Goal: Find specific page/section: Find specific page/section

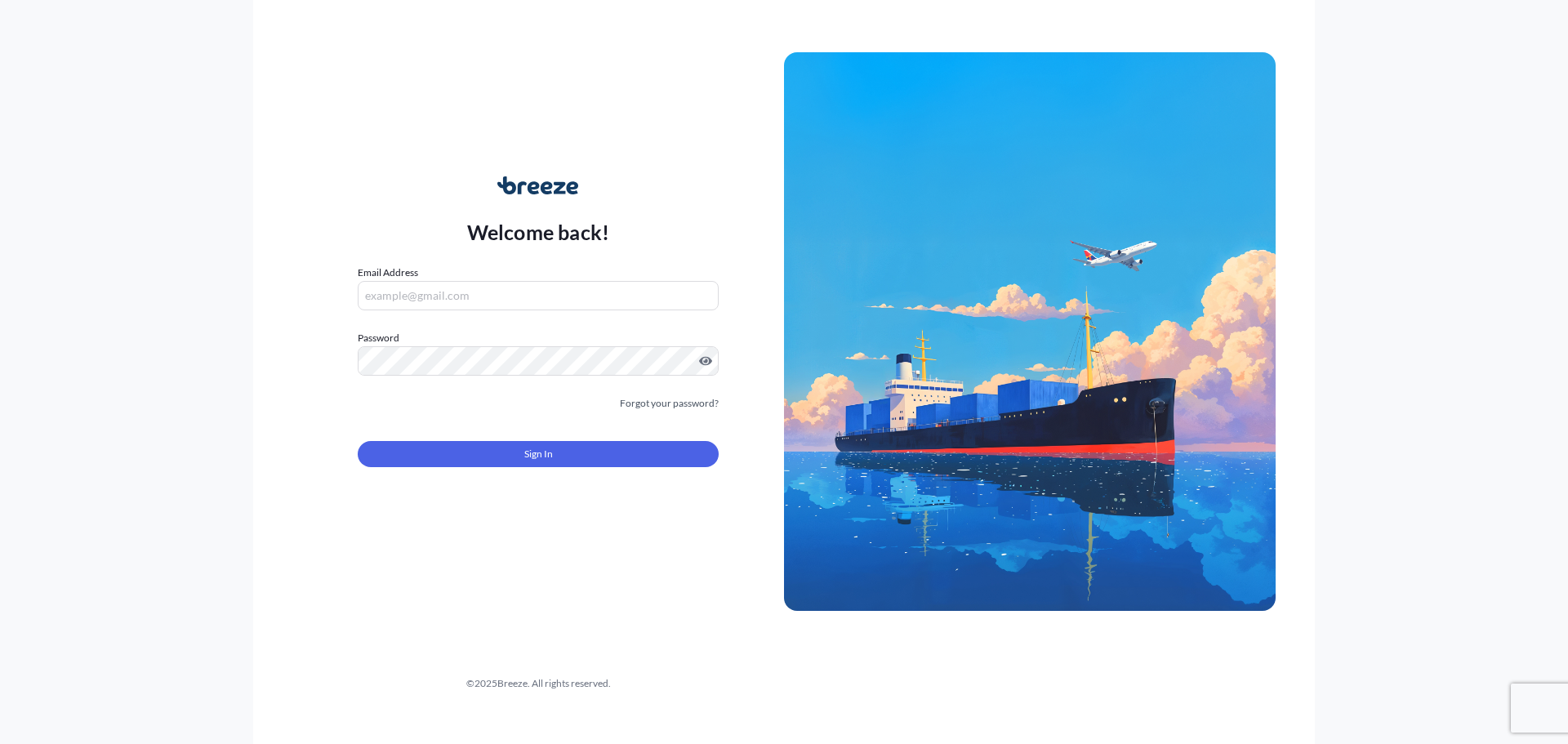
type input "[PERSON_NAME][EMAIL_ADDRESS][PERSON_NAME][DOMAIN_NAME]"
click at [541, 441] on button "Sign In" at bounding box center [538, 454] width 361 height 27
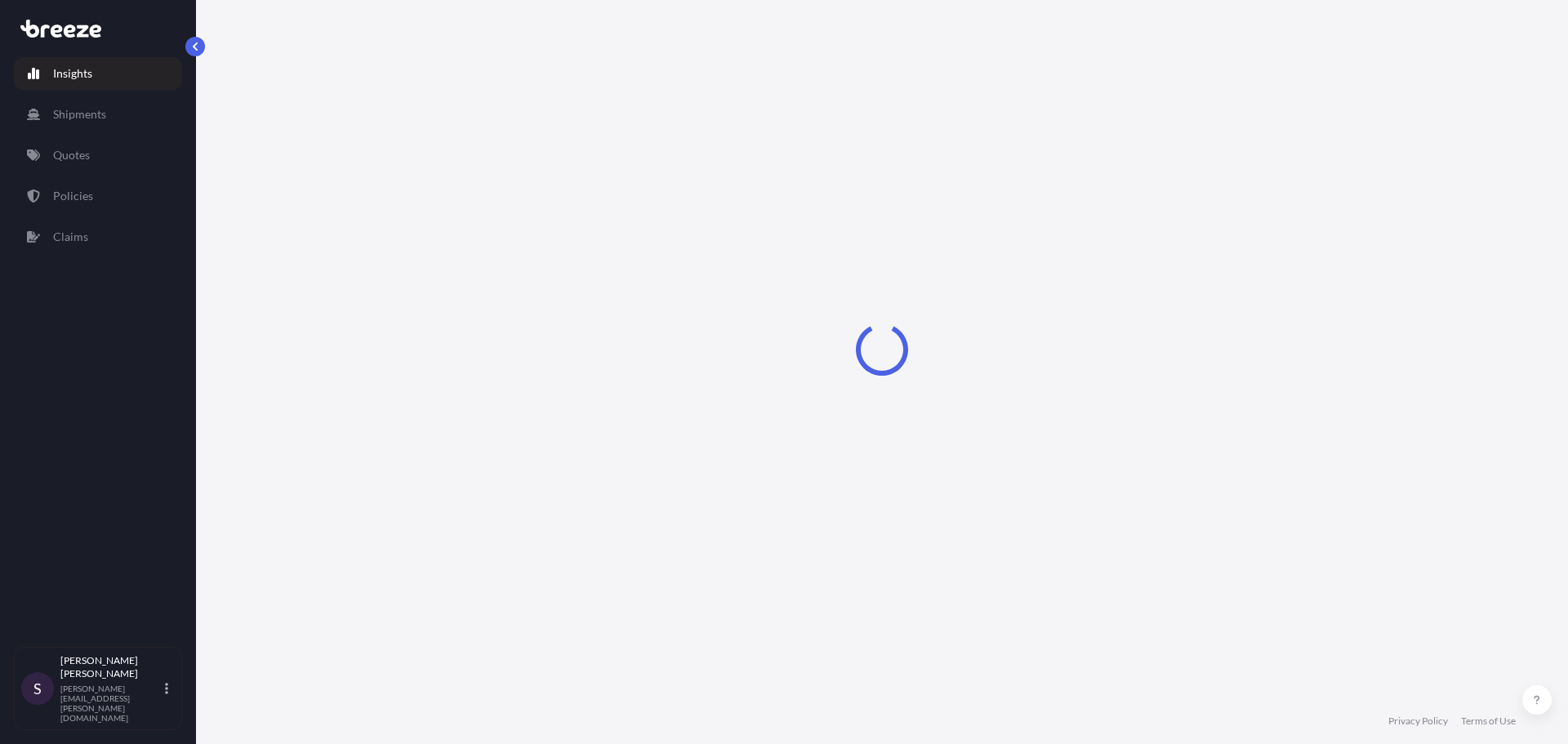
select select "2025"
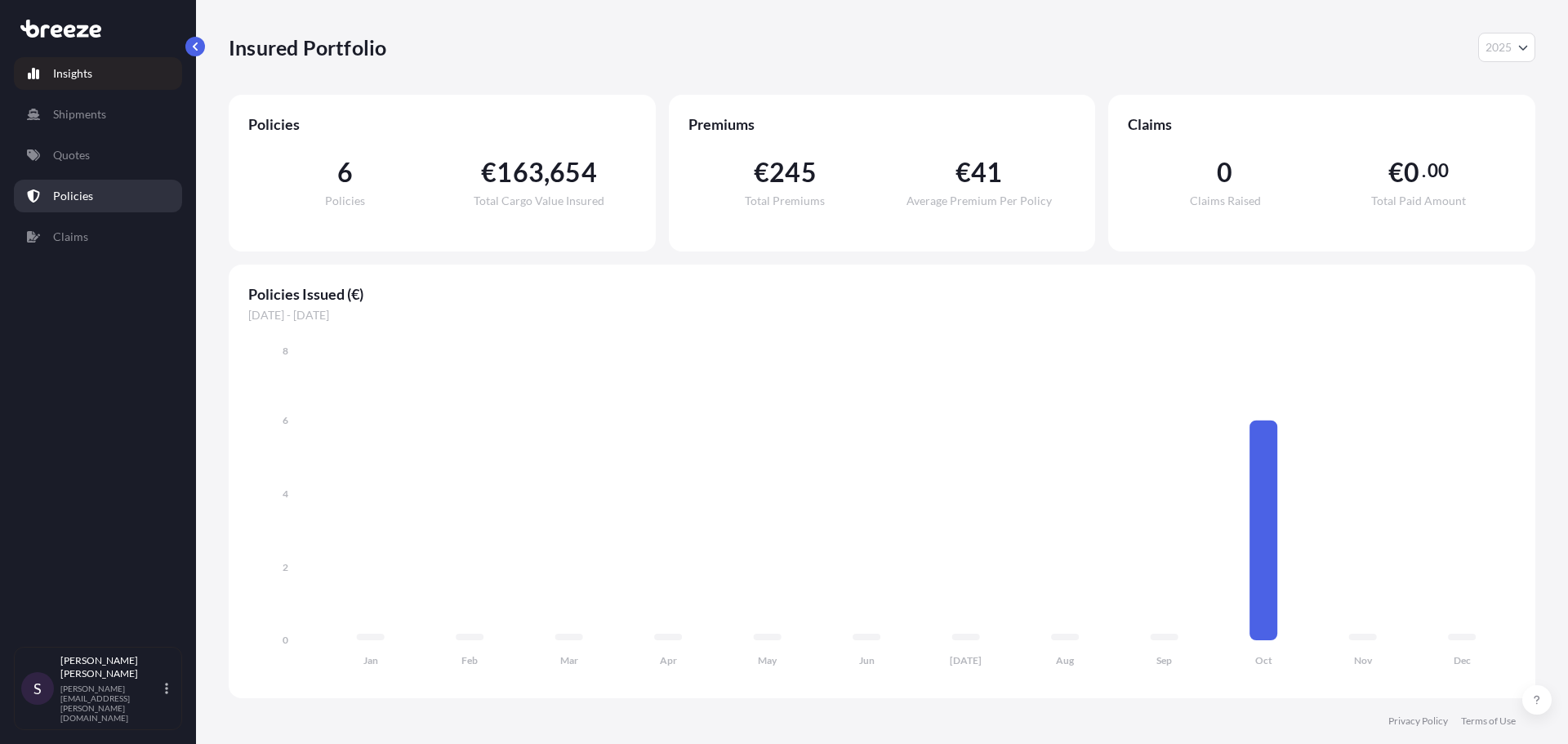
click at [111, 193] on link "Policies" at bounding box center [98, 195] width 169 height 33
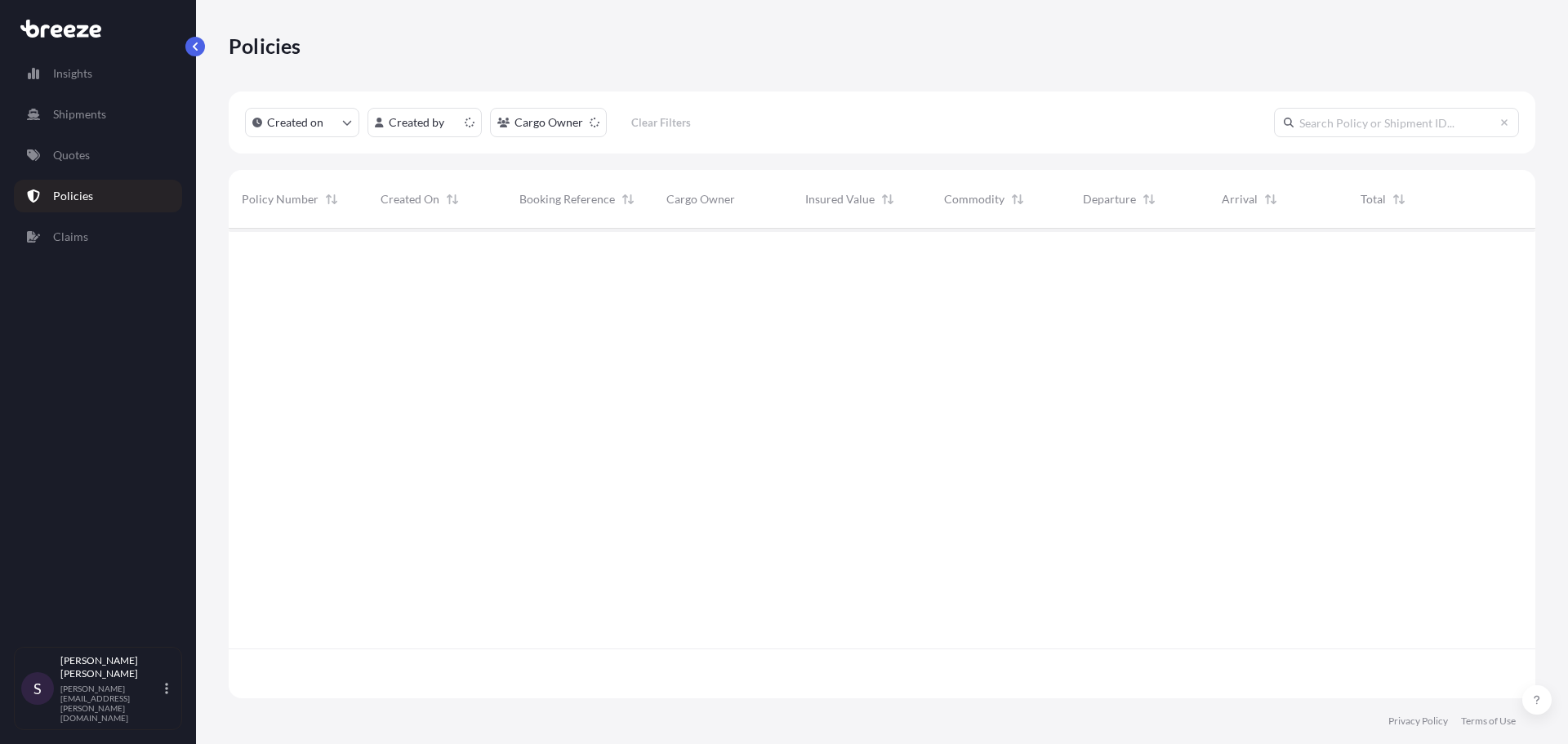
scroll to position [466, 1295]
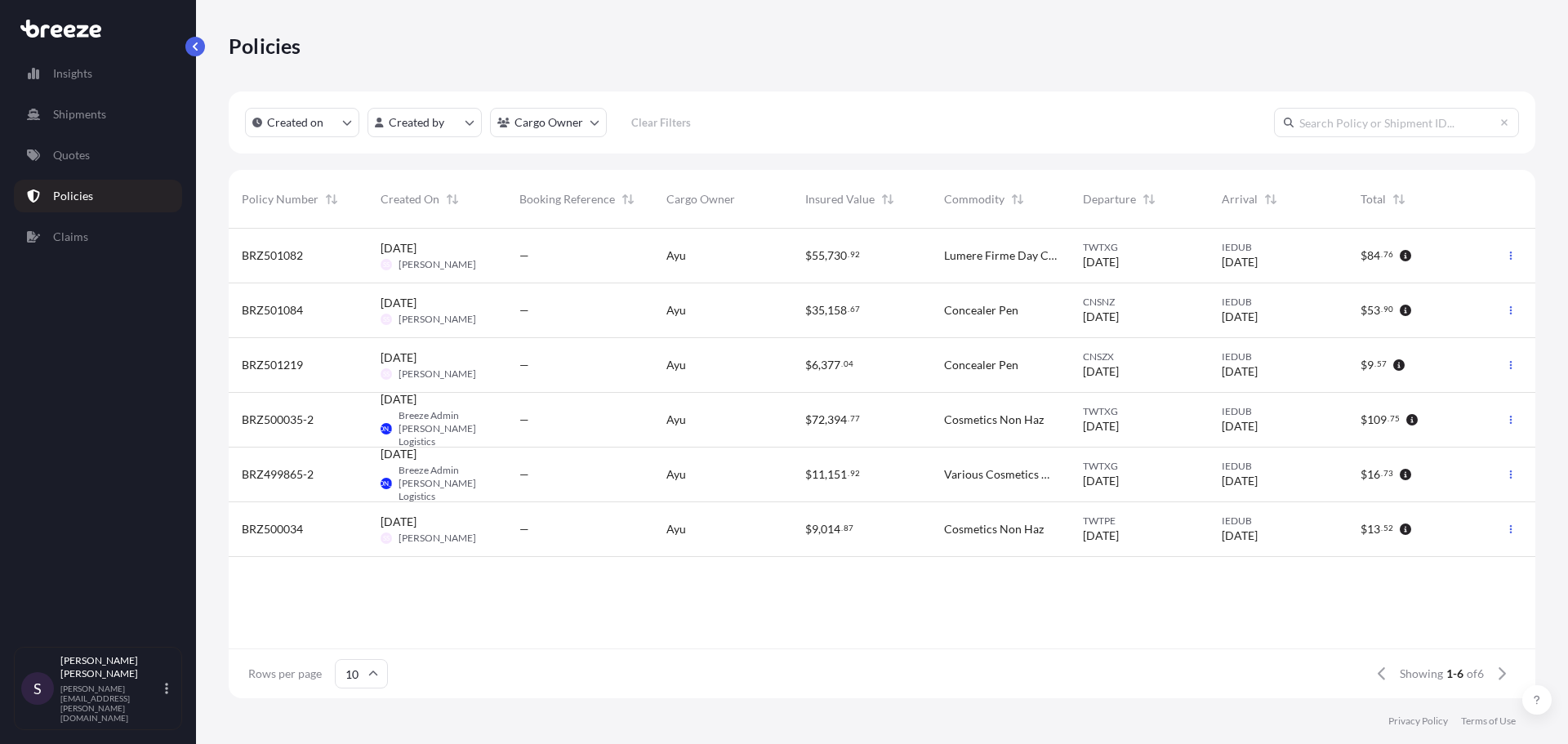
click at [783, 535] on div "Ayu" at bounding box center [722, 530] width 139 height 55
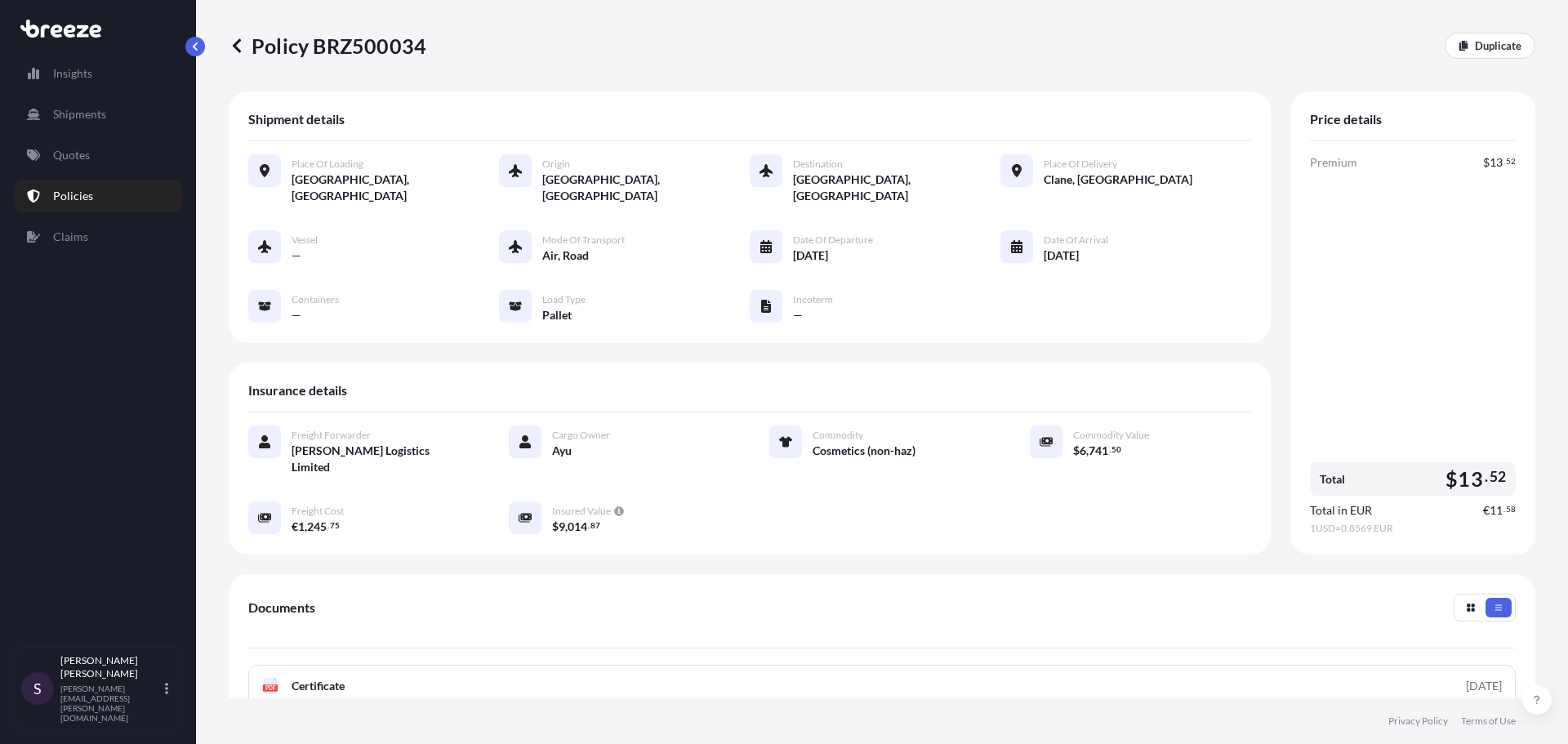
click at [343, 48] on p "Policy BRZ500034" at bounding box center [327, 45] width 198 height 27
click at [406, 50] on p "Policy BRZ500034" at bounding box center [327, 45] width 198 height 27
copy p "BRZ500034"
click at [709, 363] on div "Insurance details Freight Forwarder [PERSON_NAME] Logistics Limited Cargo Owner…" at bounding box center [750, 458] width 1043 height 192
